Goal: Task Accomplishment & Management: Manage account settings

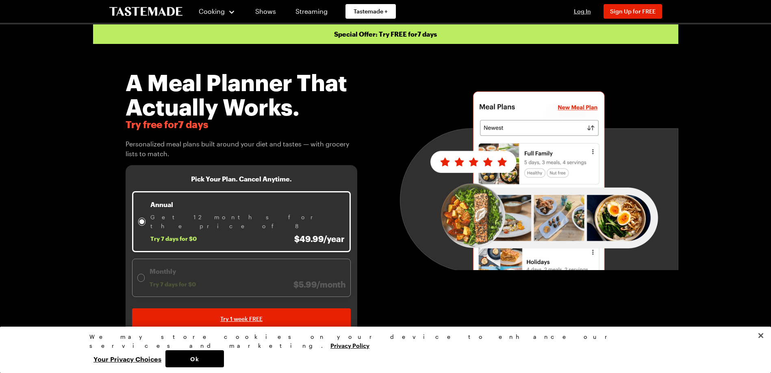
click at [586, 11] on span "Log In" at bounding box center [582, 11] width 17 height 7
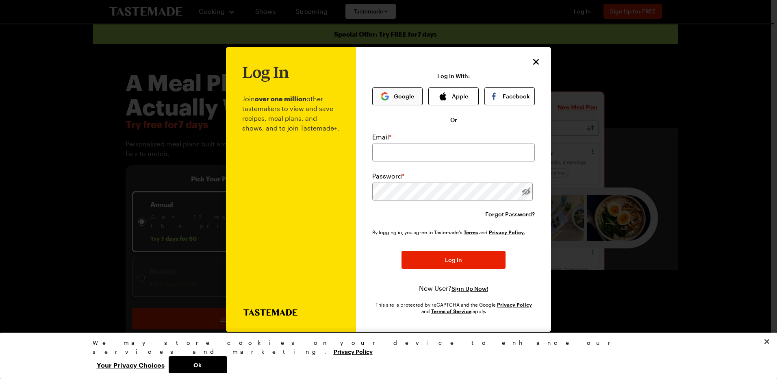
click at [397, 89] on button "Google" at bounding box center [397, 96] width 50 height 18
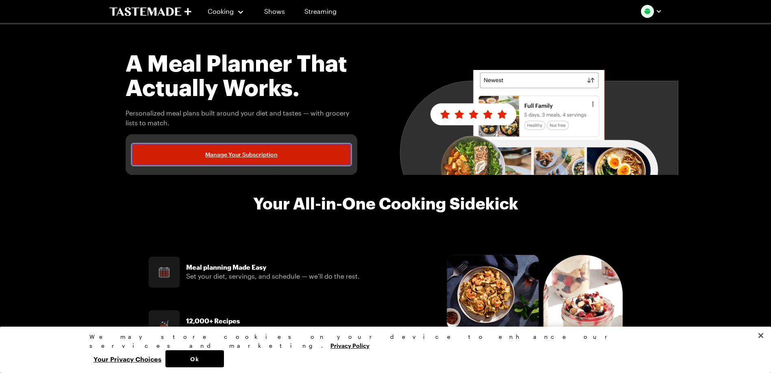
click at [261, 159] on link "Manage Your Subscription" at bounding box center [241, 154] width 219 height 21
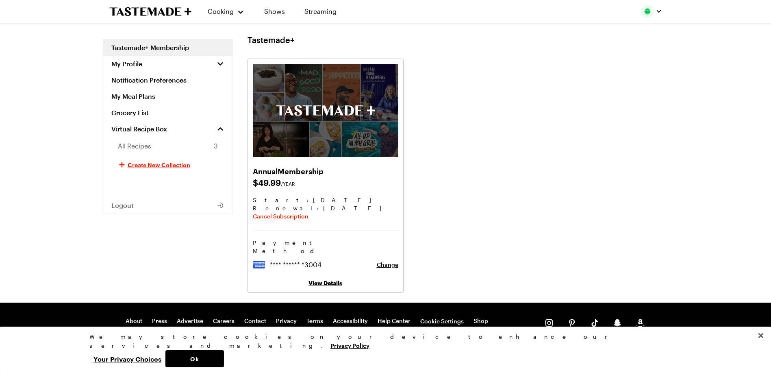
scroll to position [10, 0]
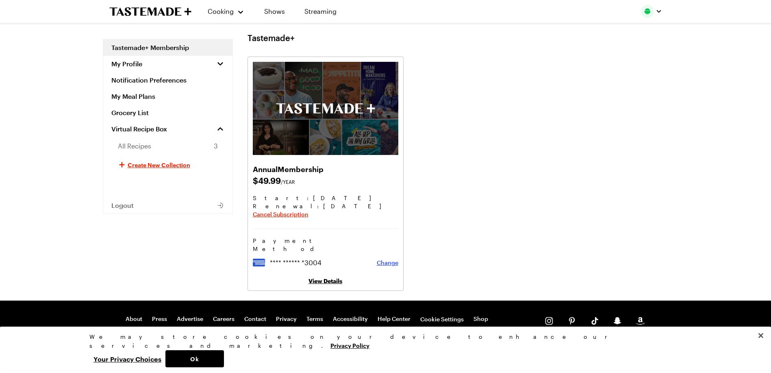
click at [395, 259] on span "Change" at bounding box center [388, 263] width 22 height 8
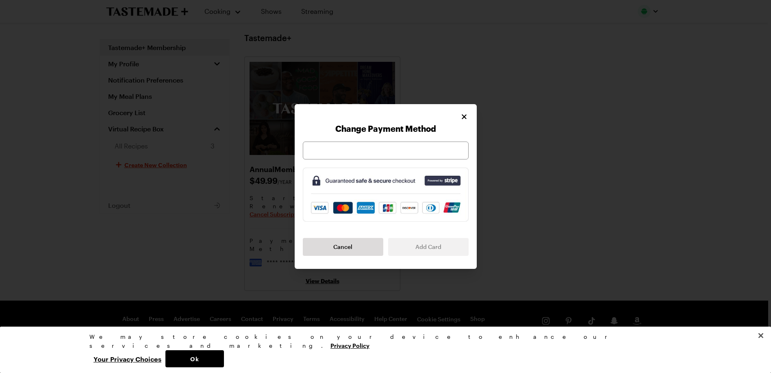
scroll to position [4, 0]
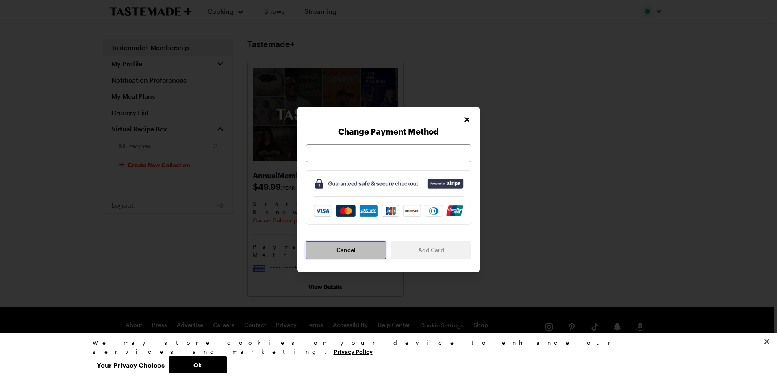
click at [372, 249] on button "Cancel" at bounding box center [346, 250] width 80 height 18
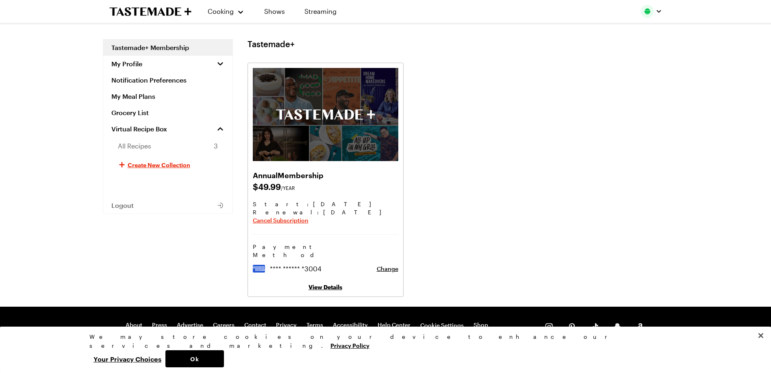
click at [324, 283] on link "View Details" at bounding box center [326, 286] width 34 height 7
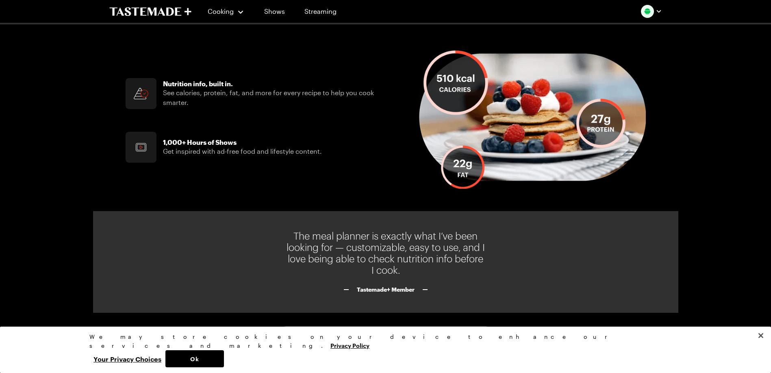
scroll to position [598, 0]
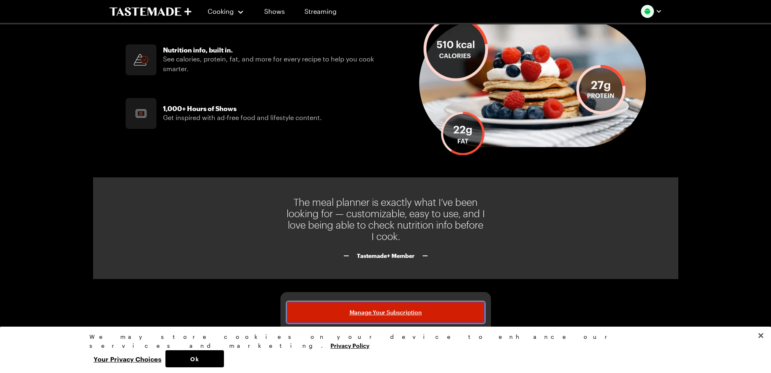
click at [426, 315] on link "Manage Your Subscription" at bounding box center [386, 312] width 198 height 21
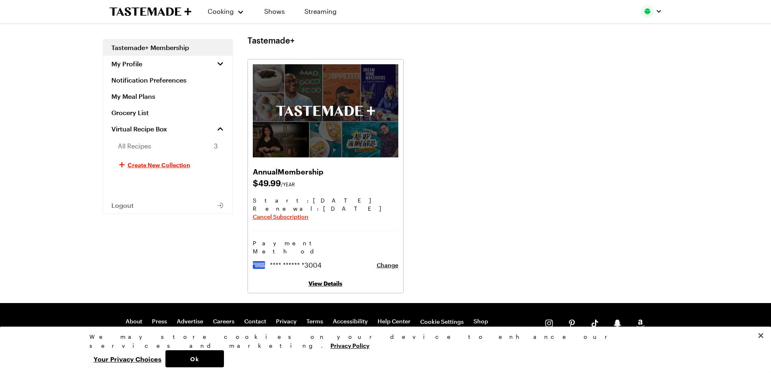
scroll to position [10, 0]
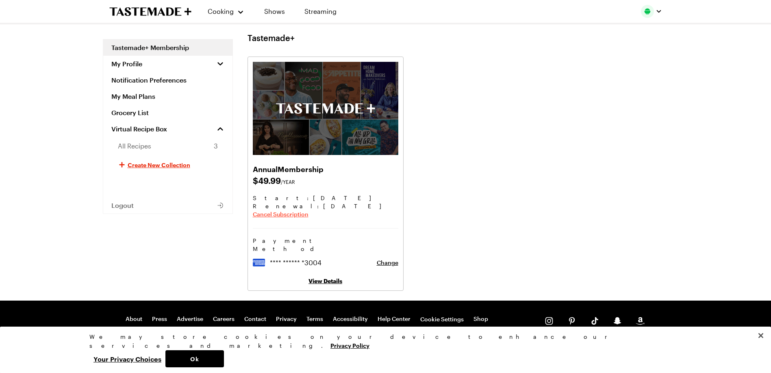
click at [299, 211] on span "Cancel Subscription" at bounding box center [281, 214] width 56 height 8
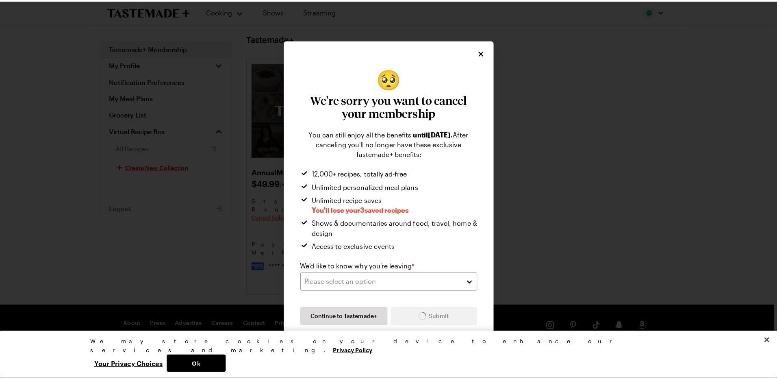
scroll to position [4, 0]
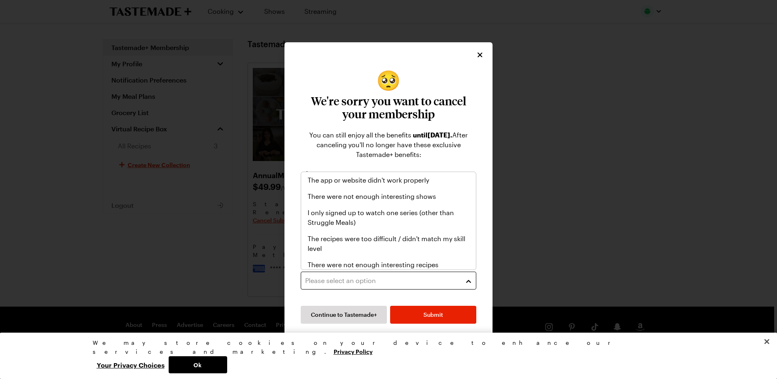
click at [388, 286] on button "Please select an option" at bounding box center [389, 281] width 176 height 18
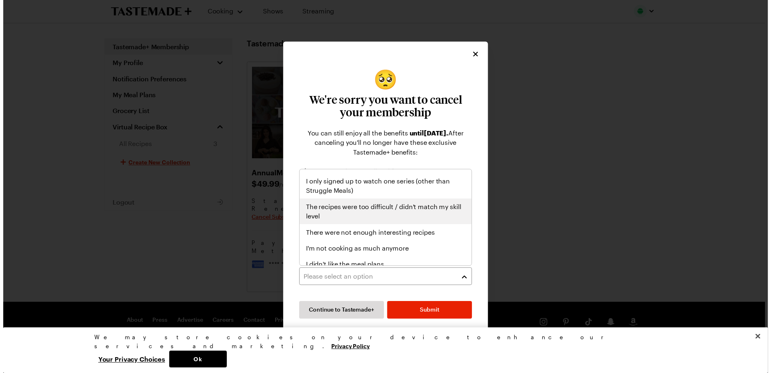
scroll to position [41, 0]
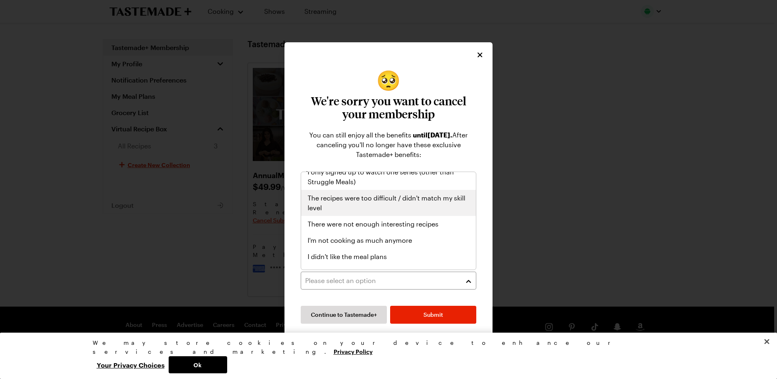
click at [373, 207] on span "The recipes were too difficult / didn't match my skill level" at bounding box center [389, 203] width 162 height 20
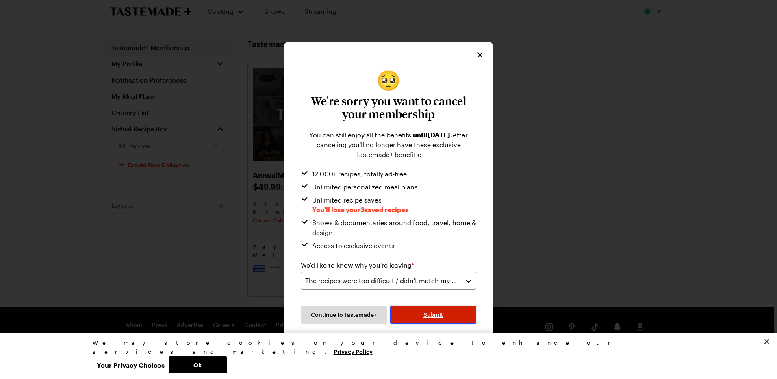
click at [448, 319] on button "Submit" at bounding box center [433, 315] width 86 height 18
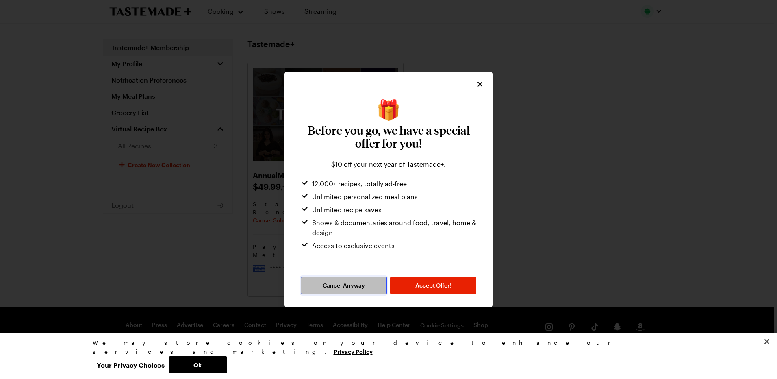
click at [368, 285] on button "Cancel Anyway" at bounding box center [344, 285] width 86 height 18
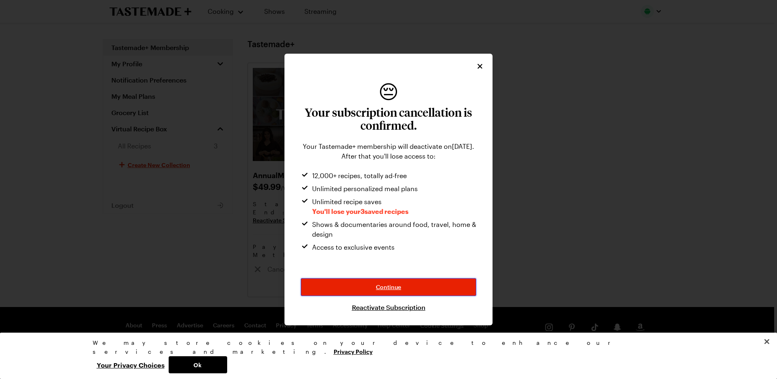
click at [368, 285] on button "Continue" at bounding box center [389, 287] width 176 height 18
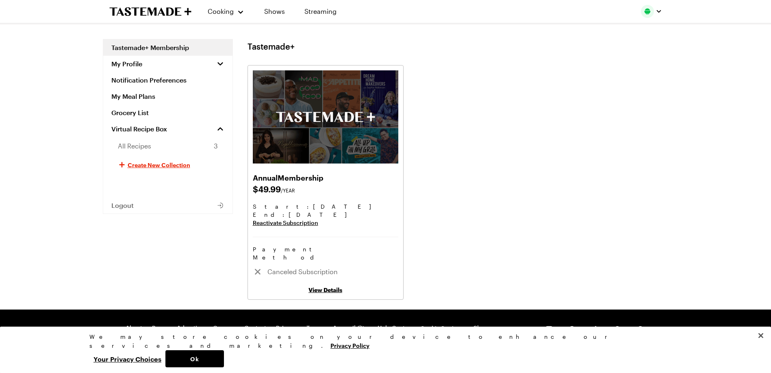
scroll to position [0, 0]
